Goal: Task Accomplishment & Management: Complete application form

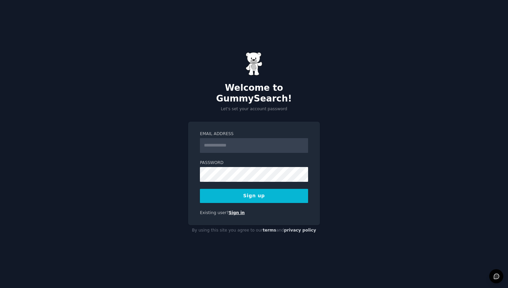
click at [235, 210] on link "Sign in" at bounding box center [237, 212] width 16 height 5
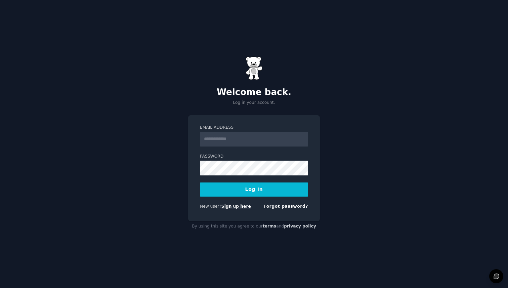
click at [230, 207] on link "Sign up here" at bounding box center [236, 206] width 30 height 5
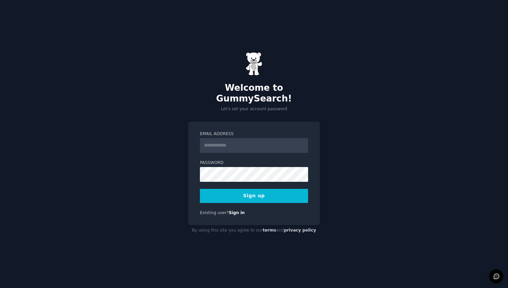
click at [224, 143] on input "Email Address" at bounding box center [254, 145] width 108 height 15
type input "**********"
click at [275, 189] on button "Sign up" at bounding box center [254, 196] width 108 height 14
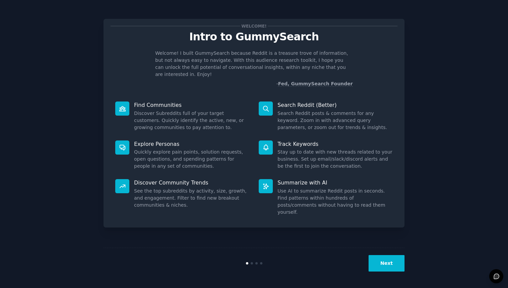
click at [386, 261] on button "Next" at bounding box center [387, 263] width 36 height 16
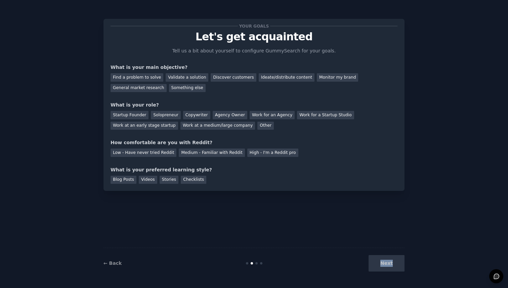
click at [386, 261] on div "Next" at bounding box center [354, 263] width 100 height 16
click at [137, 118] on div "Startup Founder" at bounding box center [130, 115] width 38 height 8
click at [171, 78] on div "Validate a solution" at bounding box center [187, 77] width 43 height 8
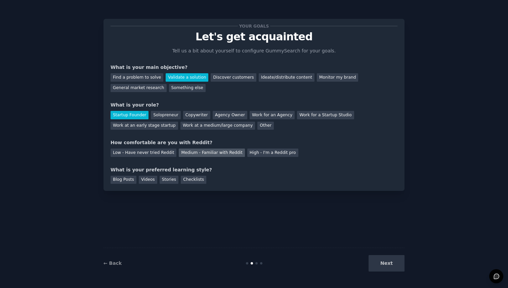
click at [185, 152] on div "Medium - Familiar with Reddit" at bounding box center [212, 153] width 66 height 8
click at [127, 182] on div "Blog Posts" at bounding box center [124, 180] width 26 height 8
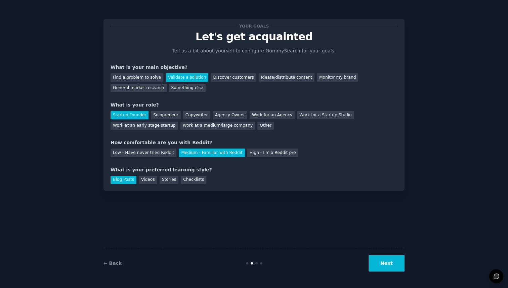
click at [401, 261] on button "Next" at bounding box center [387, 263] width 36 height 16
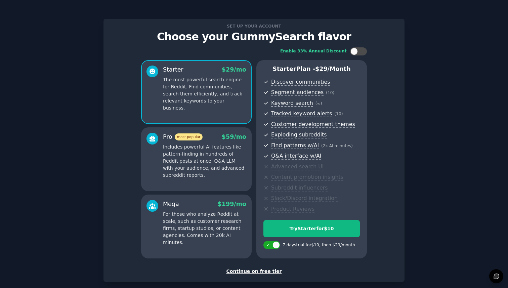
click at [413, 83] on div "Set up your account Choose your GummySearch flavor Enable 33% Annual Discount S…" at bounding box center [253, 160] width 489 height 303
click at [190, 169] on p "Includes powerful AI features like pattern-finding in hundreds of Reddit posts …" at bounding box center [204, 160] width 83 height 35
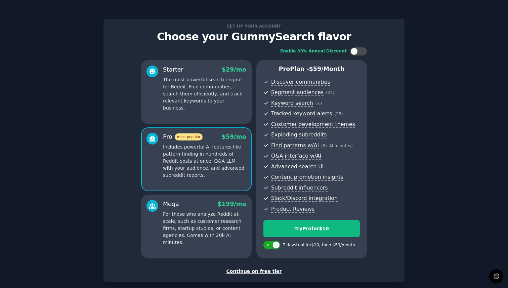
click at [181, 87] on p "The most powerful search engine for Reddit. Find communities, search them effic…" at bounding box center [204, 93] width 83 height 35
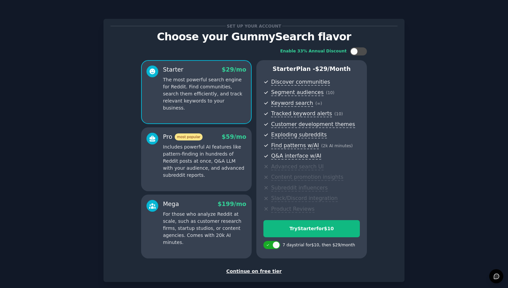
click at [179, 165] on p "Includes powerful AI features like pattern-finding in hundreds of Reddit posts …" at bounding box center [204, 160] width 83 height 35
